Goal: Use online tool/utility: Use online tool/utility

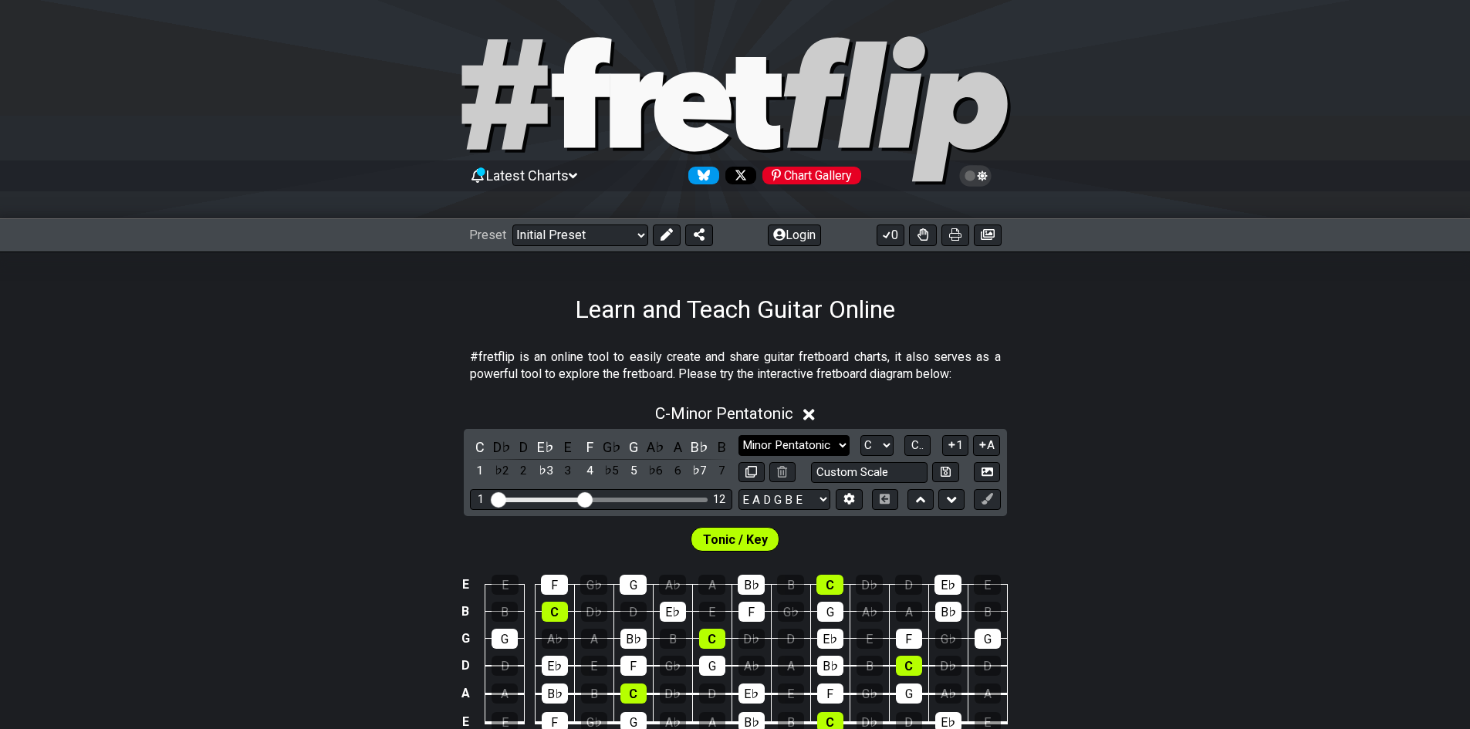
click at [762, 444] on select "Minor Pentatonic Click to edit Minor Pentatonic Major Pentatonic Minor Blues Ma…" at bounding box center [793, 445] width 111 height 21
drag, startPoint x: 545, startPoint y: 231, endPoint x: 548, endPoint y: 245, distance: 14.2
click at [545, 231] on select "Welcome to #fretflip! Initial Preset Custom Preset Minor Pentatonic Major Penta…" at bounding box center [580, 235] width 136 height 22
click at [512, 224] on select "Welcome to #fretflip! Initial Preset Custom Preset Minor Pentatonic Major Penta…" at bounding box center [580, 235] width 136 height 22
select select "/major-triad-arpeggios"
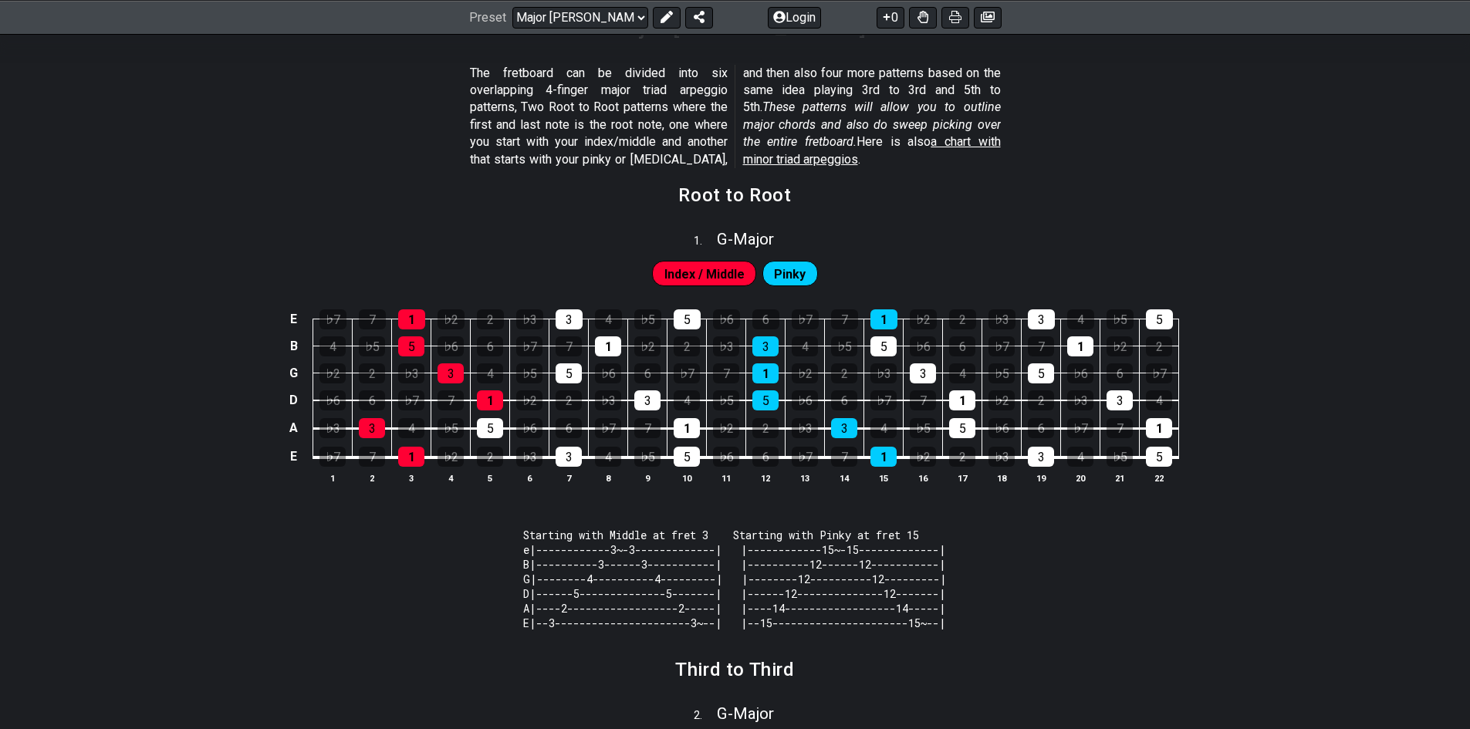
scroll to position [231, 0]
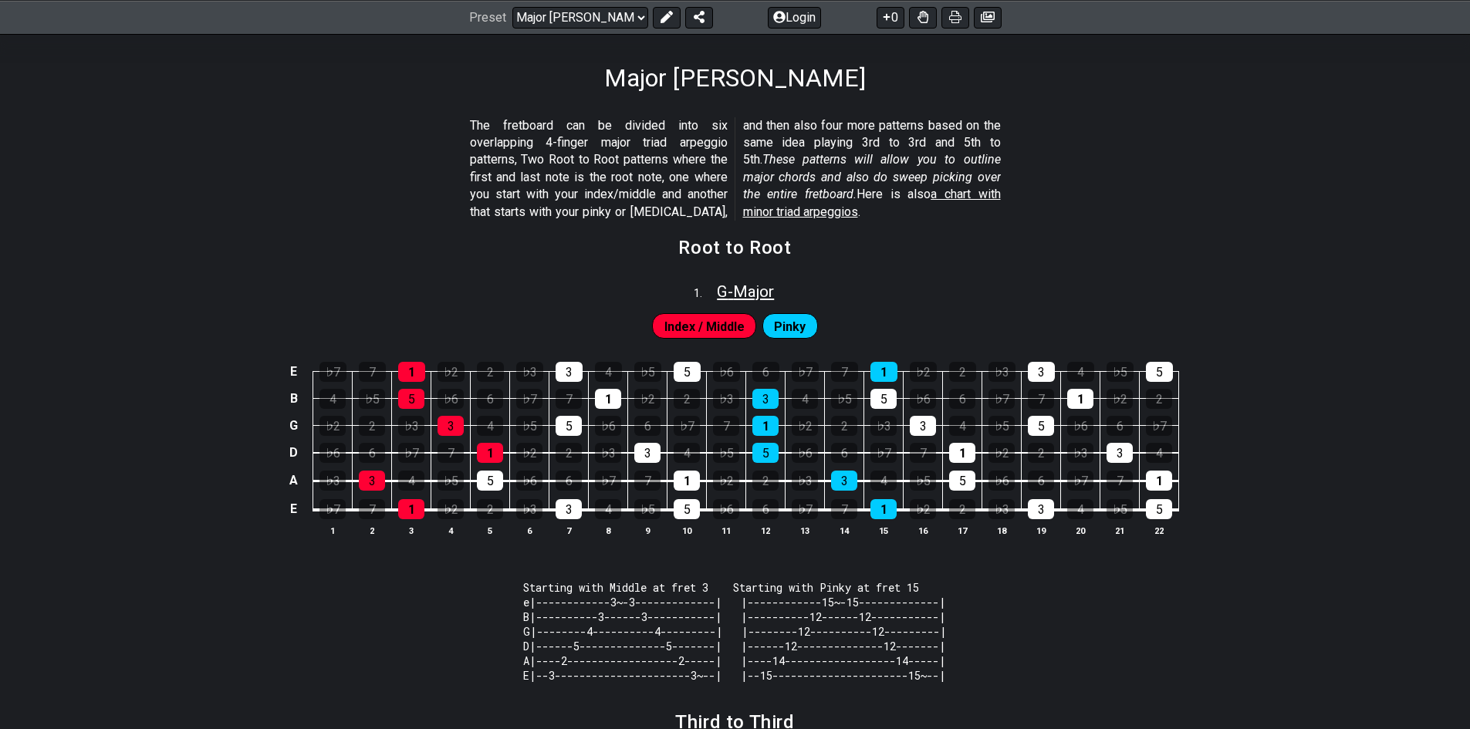
click at [741, 296] on span "G - Major" at bounding box center [745, 291] width 57 height 19
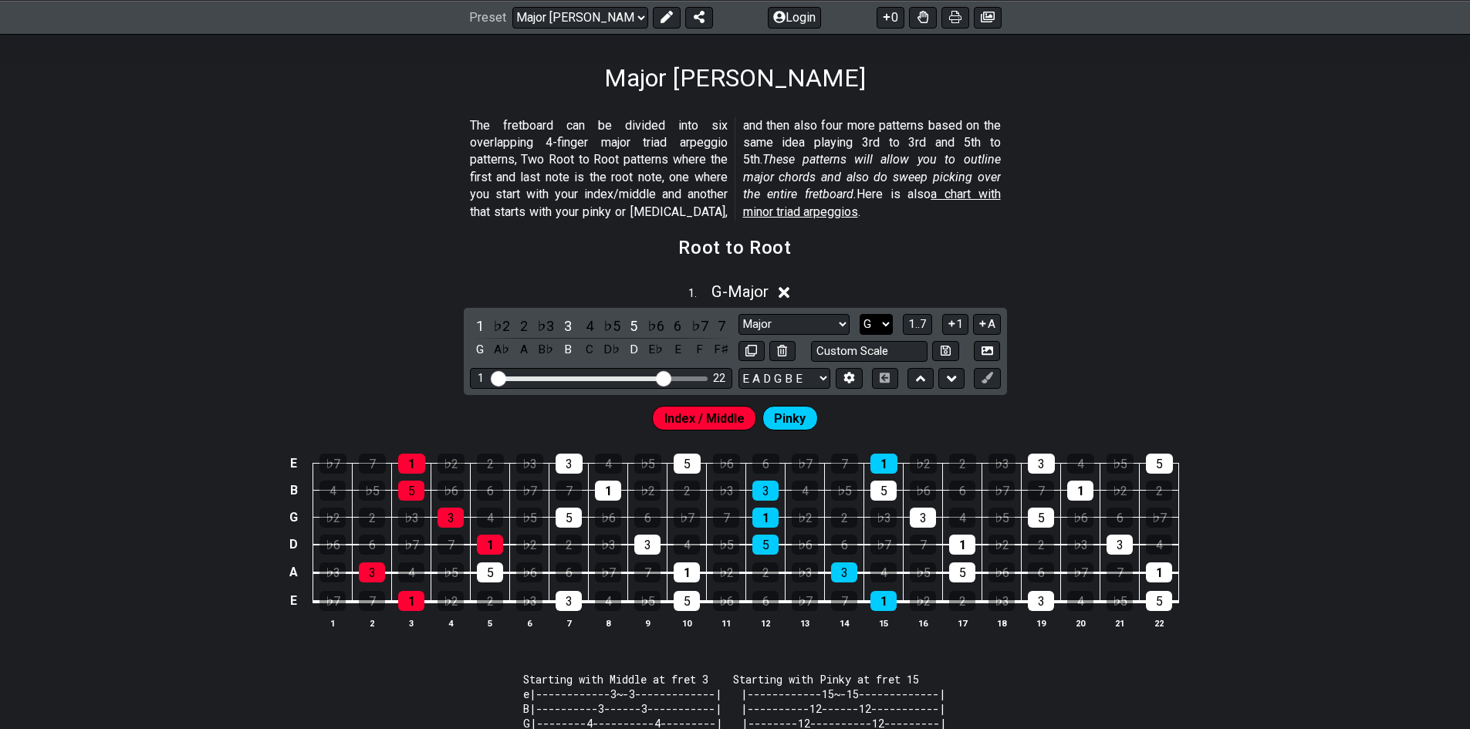
click at [874, 322] on select "A♭ A A♯ B♭ B C C♯ D♭ D D♯ E♭ E F F♯ G♭ G G♯" at bounding box center [875, 324] width 33 height 21
select select "C"
click at [859, 314] on select "A♭ A A♯ B♭ B C C♯ D♭ D D♯ E♭ E F F♯ G♭ G G♯" at bounding box center [875, 324] width 33 height 21
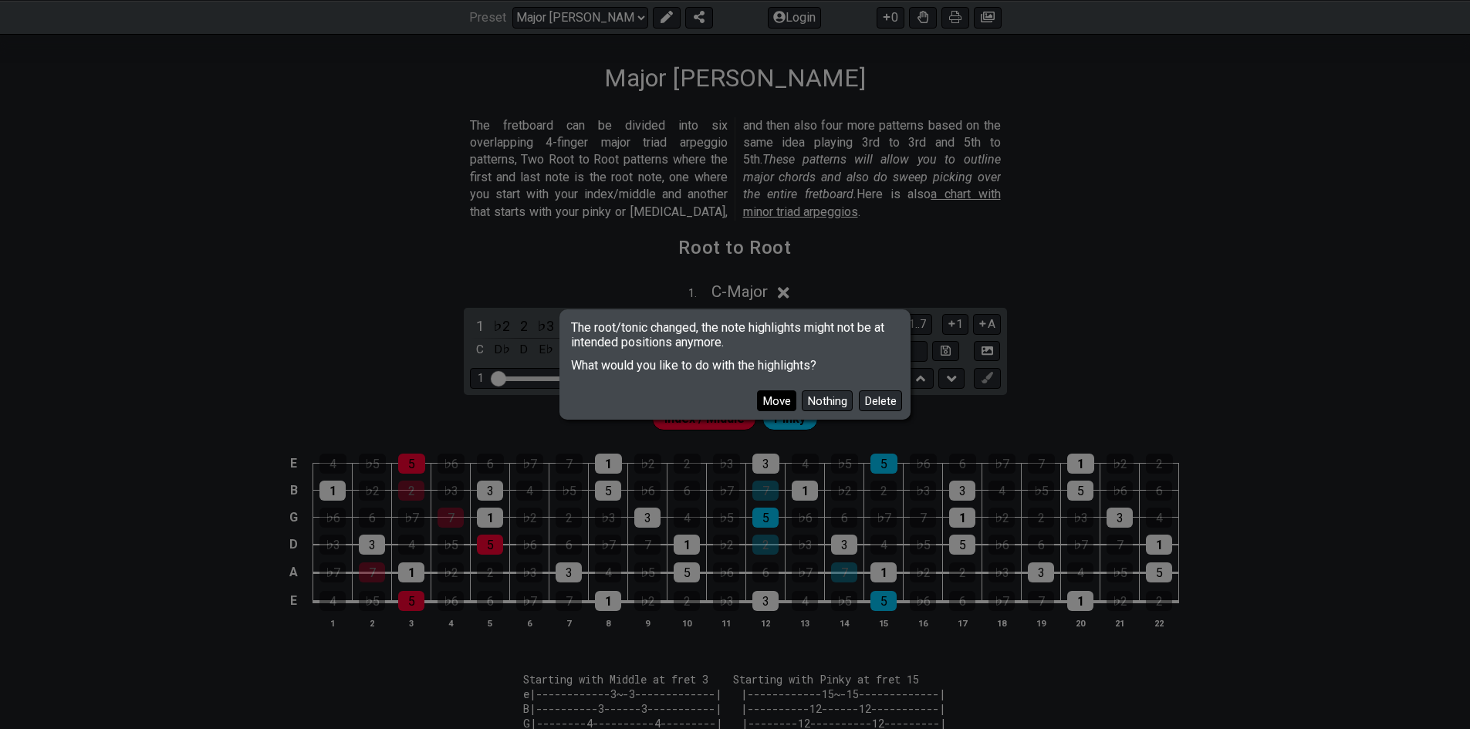
click at [781, 401] on button "Move" at bounding box center [776, 400] width 39 height 21
